Goal: Obtain resource: Obtain resource

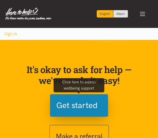
click at [74, 113] on button "Get started" at bounding box center [79, 105] width 58 height 23
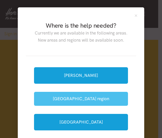
click at [95, 97] on button "[GEOGRAPHIC_DATA] region" at bounding box center [81, 99] width 94 height 14
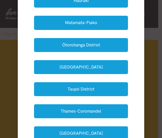
scroll to position [106, 0]
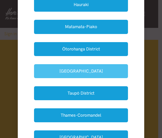
click at [110, 72] on button "South Waikato" at bounding box center [81, 71] width 94 height 14
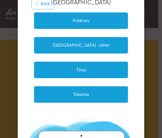
scroll to position [65, 0]
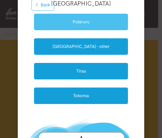
click at [100, 28] on link "Putāruru" at bounding box center [81, 22] width 94 height 17
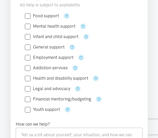
drag, startPoint x: 159, startPoint y: 17, endPoint x: 161, endPoint y: 31, distance: 13.9
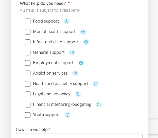
click at [29, 93] on input "Legal and advocacy" at bounding box center [48, 94] width 46 height 4
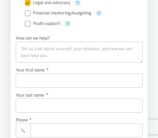
scroll to position [186, 0]
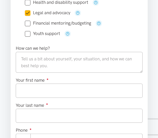
click at [30, 11] on input "Legal and advocacy" at bounding box center [48, 13] width 46 height 4
checkbox input "false"
